Goal: Information Seeking & Learning: Learn about a topic

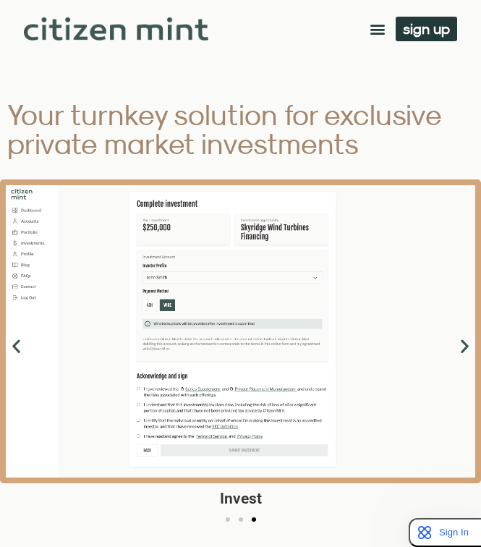
scroll to position [2570, 0]
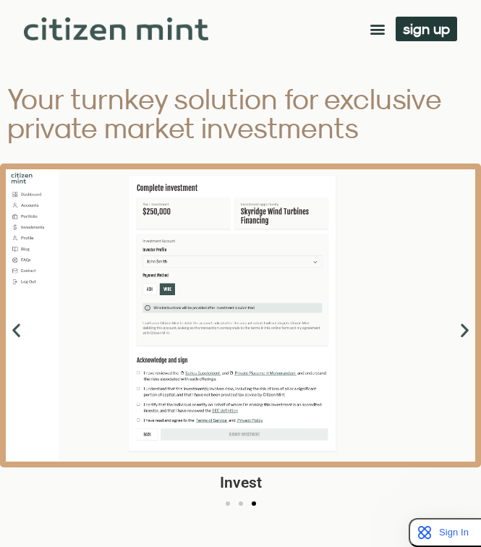
click at [462, 330] on icon "Next slide" at bounding box center [465, 329] width 18 height 18
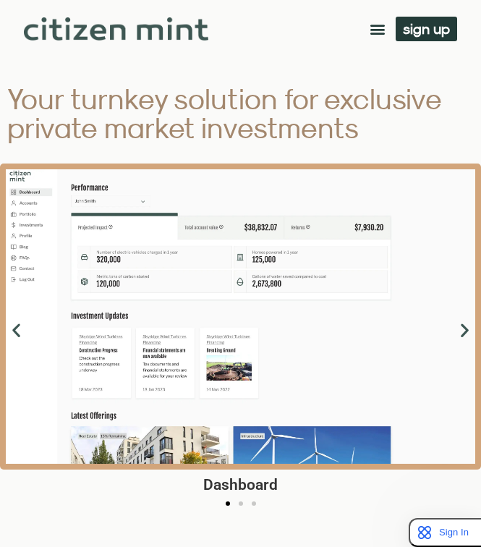
click at [16, 328] on icon "Previous slide" at bounding box center [16, 329] width 18 height 18
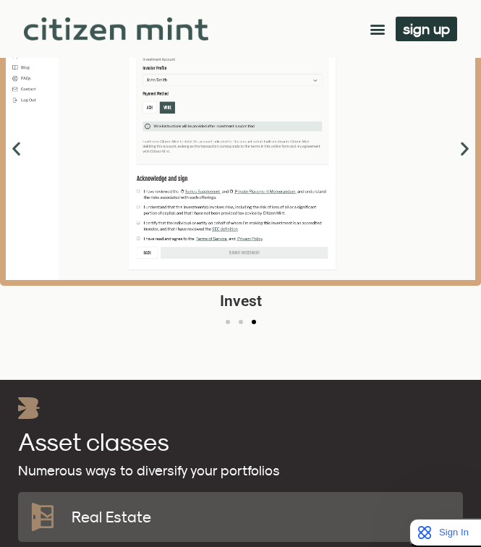
scroll to position [2773, 0]
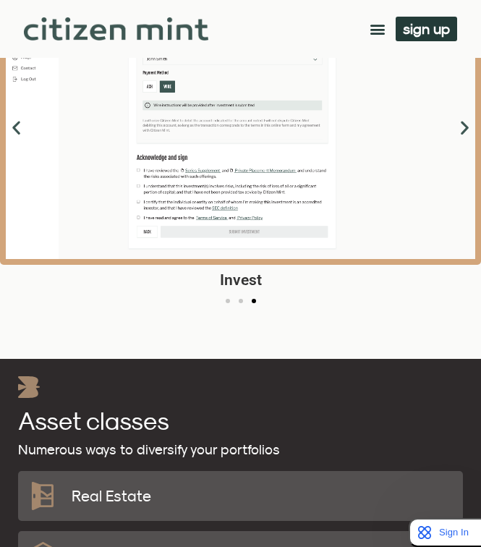
click at [243, 302] on div "Image Carousel" at bounding box center [240, 302] width 481 height 17
click at [240, 300] on span "Go to slide 2" at bounding box center [241, 301] width 4 height 4
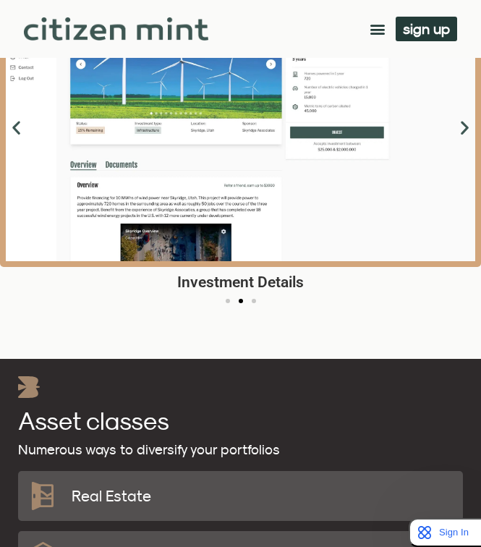
click at [229, 301] on div "Image Carousel" at bounding box center [240, 302] width 481 height 17
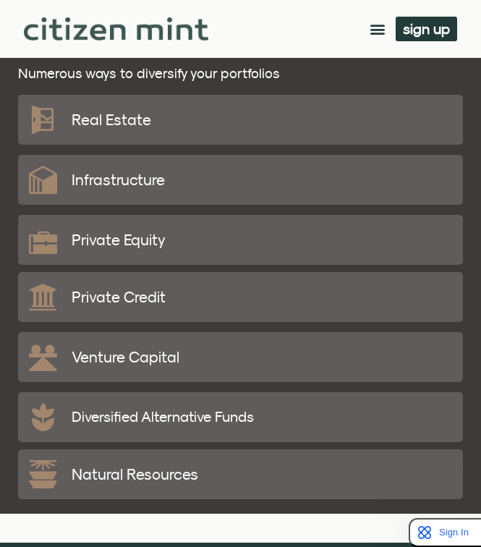
scroll to position [3153, 0]
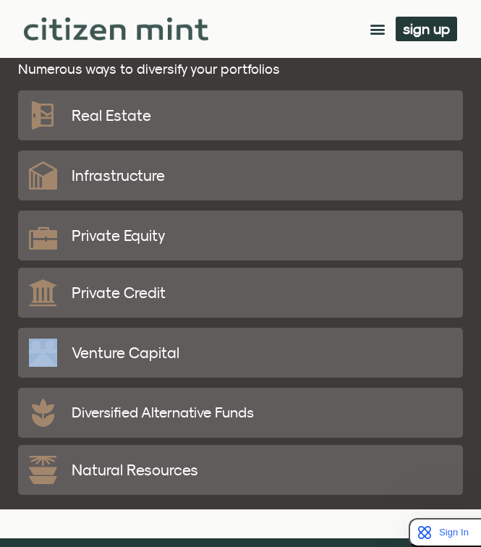
drag, startPoint x: 179, startPoint y: 352, endPoint x: 58, endPoint y: 352, distance: 121.5
click at [54, 352] on div "Venture Capital" at bounding box center [240, 353] width 423 height 50
click at [76, 352] on p "Venture Capital" at bounding box center [126, 352] width 108 height 15
drag, startPoint x: 186, startPoint y: 354, endPoint x: 45, endPoint y: 361, distance: 141.2
click at [45, 361] on div "Venture Capital" at bounding box center [240, 353] width 423 height 50
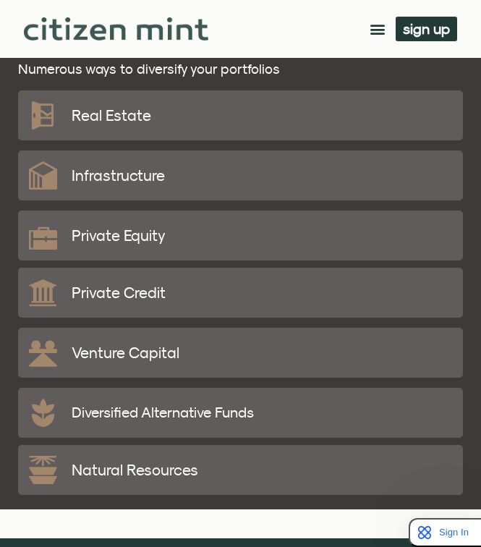
click at [82, 349] on p "Venture Capital" at bounding box center [126, 352] width 108 height 15
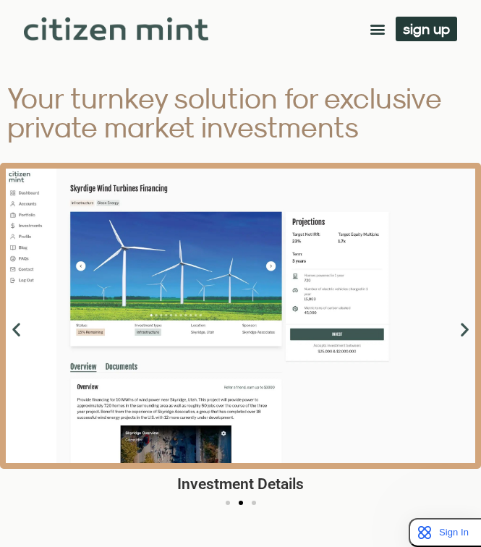
scroll to position [2535, 0]
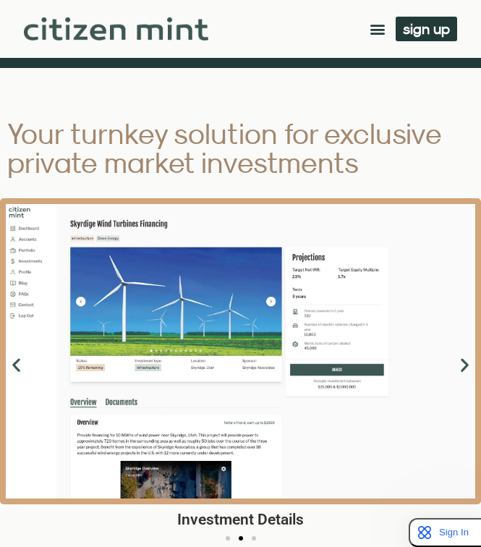
click at [465, 370] on icon "Next slide" at bounding box center [465, 364] width 18 height 18
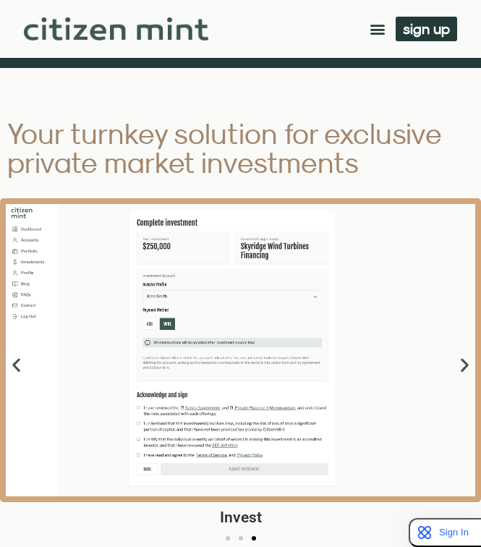
click at [465, 370] on icon "Next slide" at bounding box center [465, 364] width 18 height 18
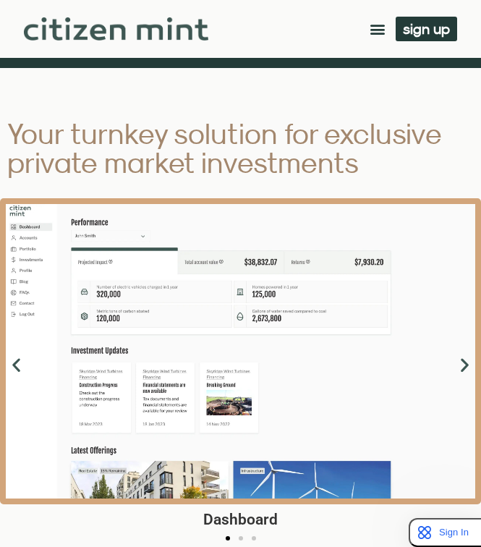
click at [465, 370] on icon "Next slide" at bounding box center [465, 364] width 18 height 18
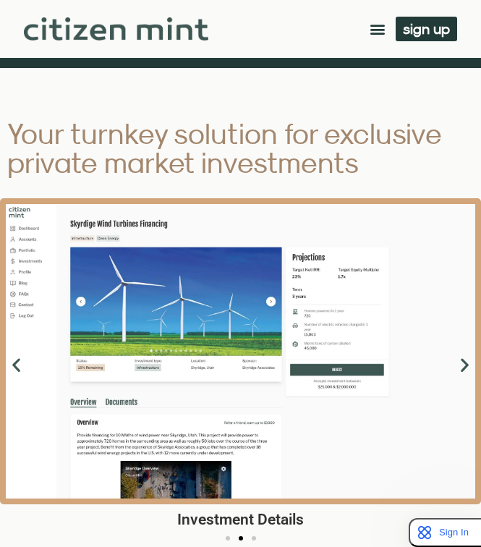
click at [466, 365] on icon "Next slide" at bounding box center [465, 364] width 18 height 18
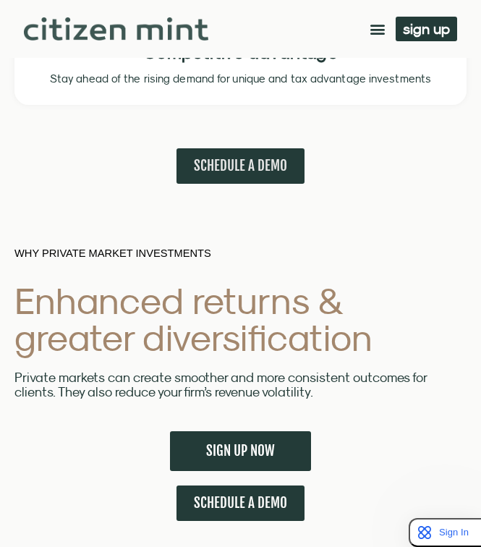
scroll to position [1388, 0]
